Goal: Transaction & Acquisition: Purchase product/service

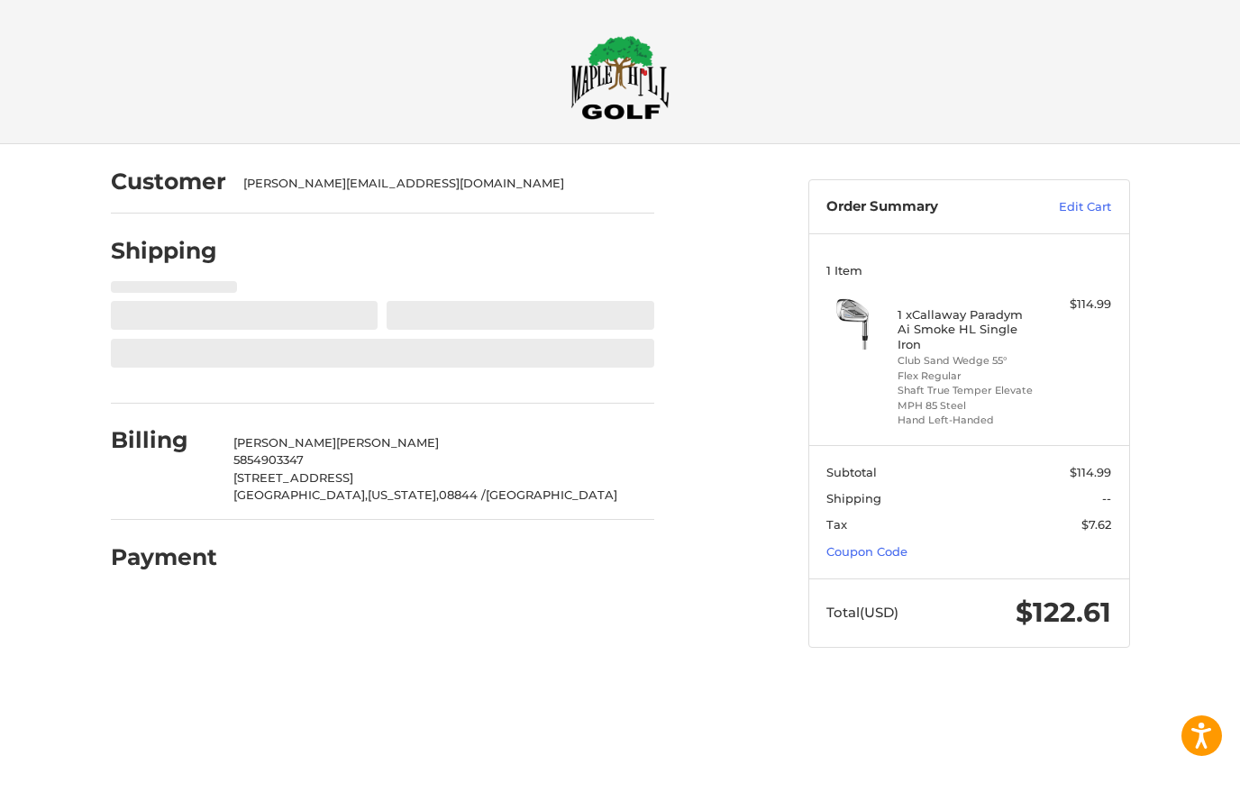
select select "**"
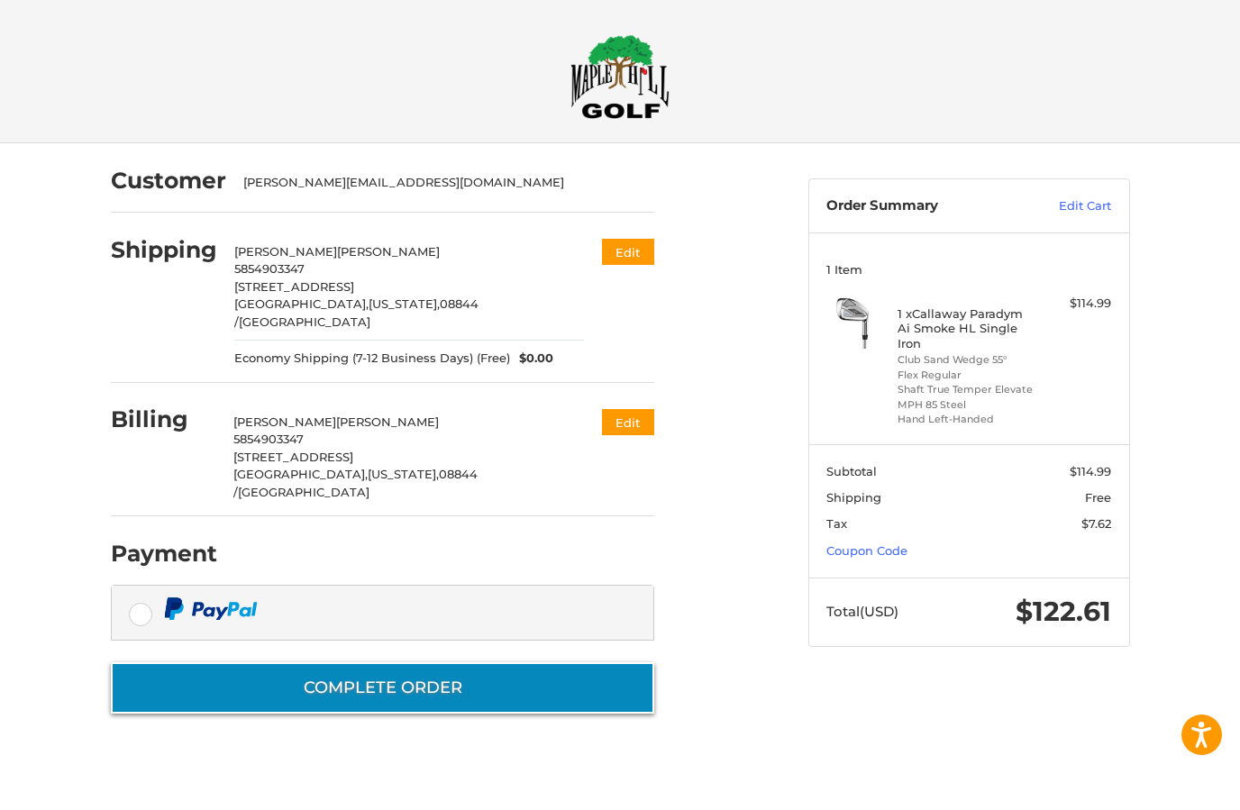
click at [164, 663] on button "Complete order" at bounding box center [382, 688] width 543 height 51
